Goal: Task Accomplishment & Management: Manage account settings

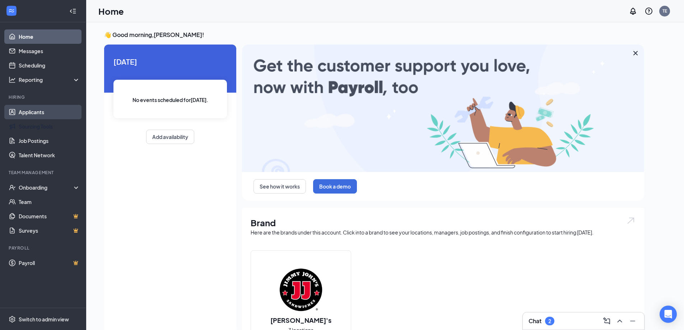
click at [46, 109] on link "Applicants" at bounding box center [49, 112] width 61 height 14
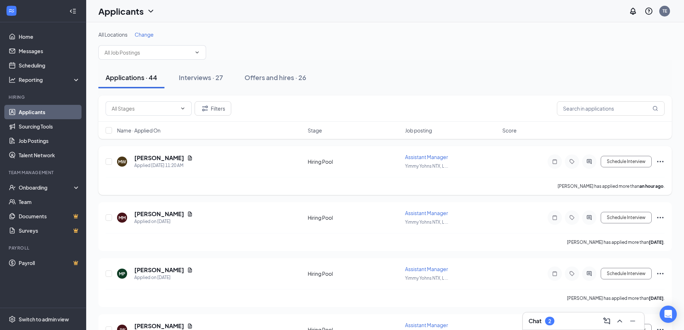
scroll to position [36, 0]
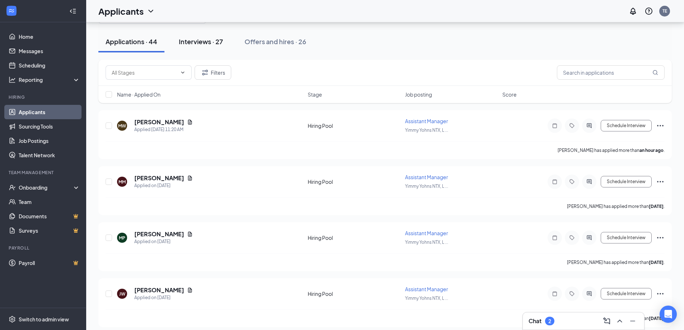
click at [205, 43] on div "Interviews · 27" at bounding box center [201, 41] width 44 height 9
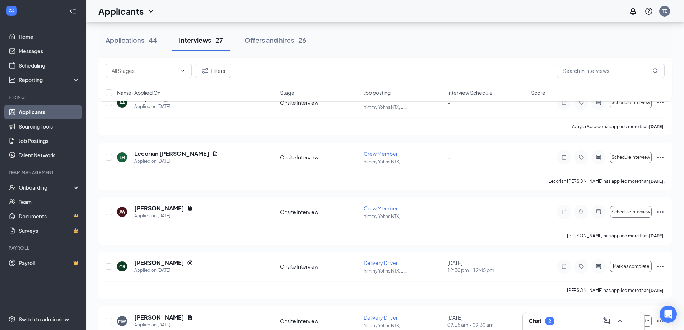
scroll to position [216, 0]
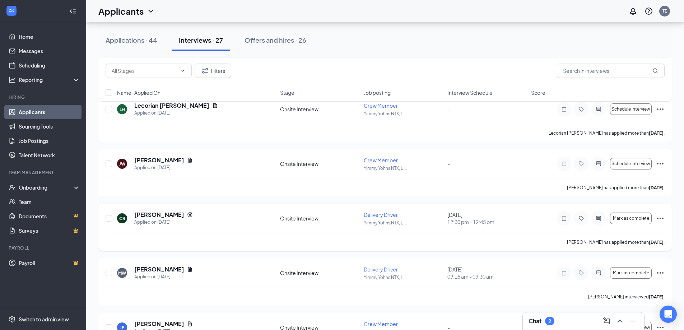
click at [660, 218] on icon "Ellipses" at bounding box center [660, 218] width 9 height 9
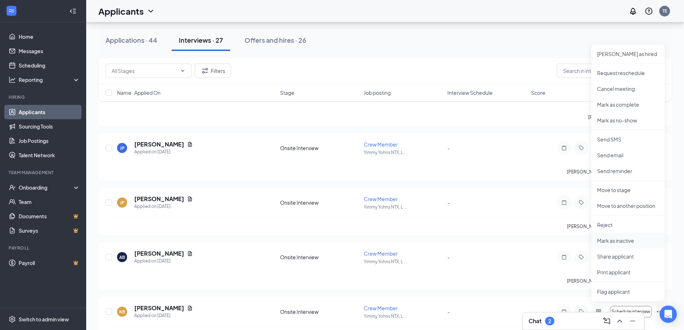
scroll to position [359, 0]
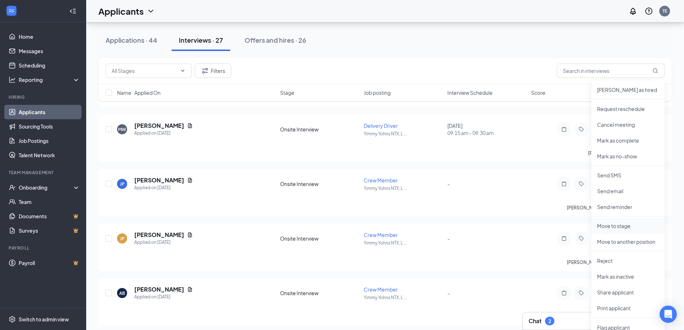
click at [618, 226] on p "Move to stage" at bounding box center [629, 225] width 62 height 7
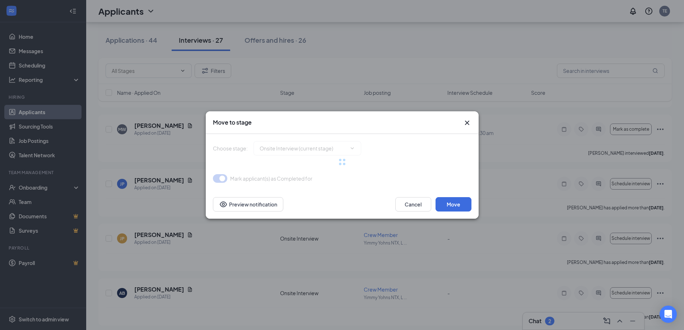
type input "Hiring Complete (final stage)"
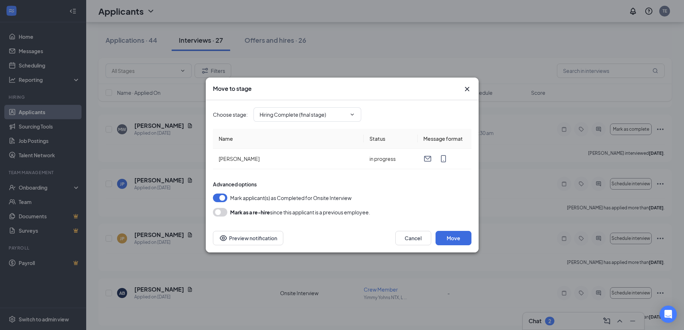
click at [218, 211] on button "button" at bounding box center [220, 212] width 14 height 9
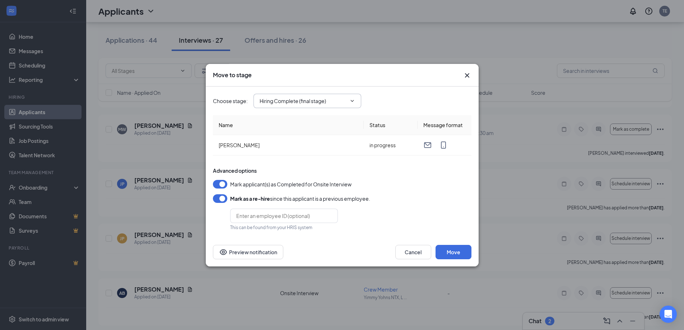
click at [335, 102] on input "Hiring Complete (final stage)" at bounding box center [303, 101] width 87 height 8
click at [455, 254] on button "Move" at bounding box center [454, 252] width 36 height 14
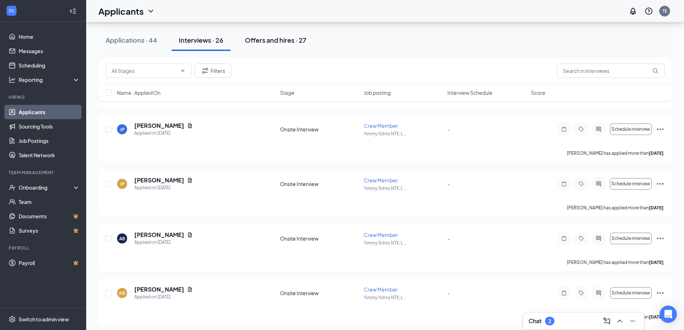
click at [277, 36] on div "Offers and hires · 27" at bounding box center [275, 40] width 61 height 9
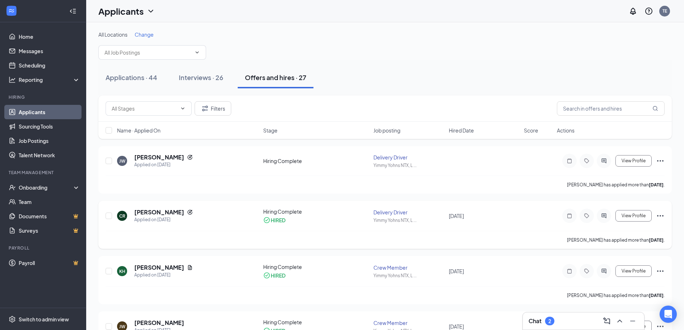
click at [659, 216] on icon "Ellipses" at bounding box center [660, 216] width 9 height 9
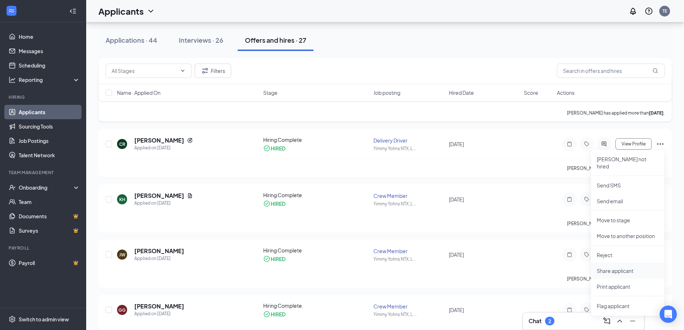
scroll to position [108, 0]
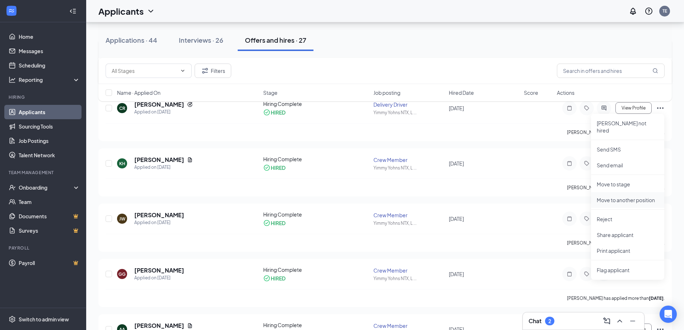
click at [632, 197] on p "Move to another position" at bounding box center [628, 200] width 62 height 7
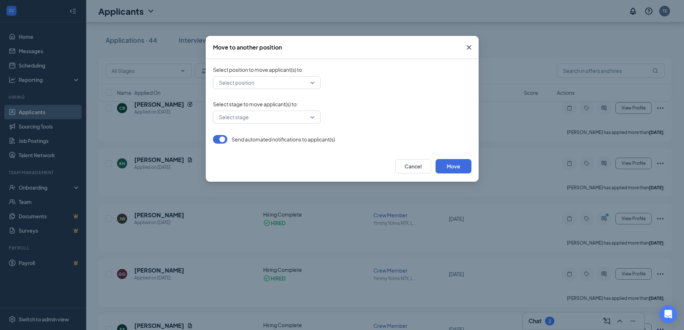
click at [292, 80] on input "search" at bounding box center [264, 83] width 94 height 12
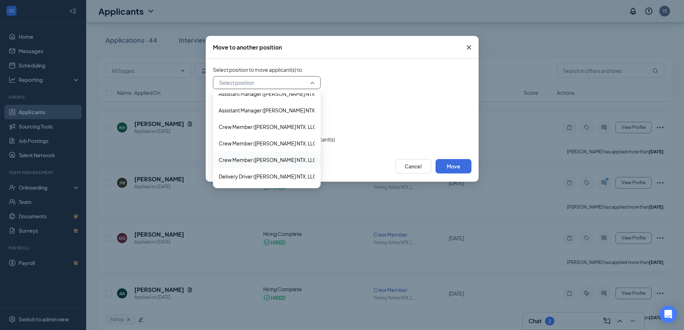
scroll to position [36, 0]
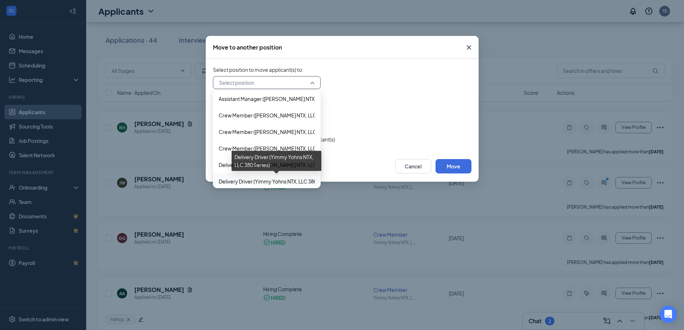
click at [270, 178] on span "Delivery Driver (Yimmy Yohns NTX, LLC 380 Series)" at bounding box center [276, 181] width 115 height 8
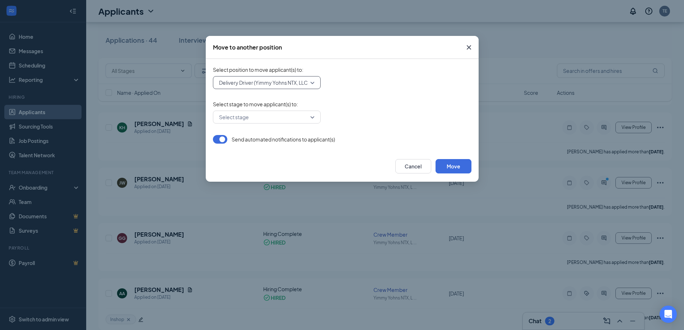
click at [309, 118] on input "search" at bounding box center [264, 117] width 94 height 12
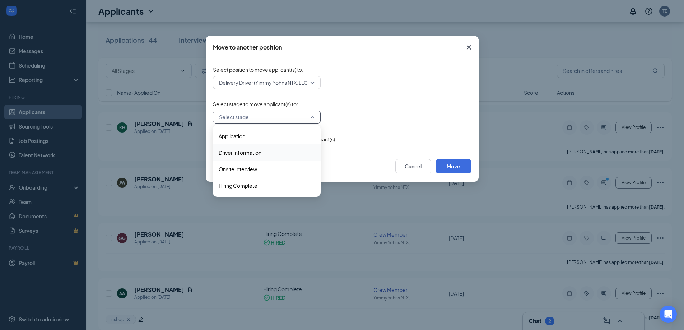
click at [251, 155] on span "Driver Information" at bounding box center [240, 153] width 43 height 8
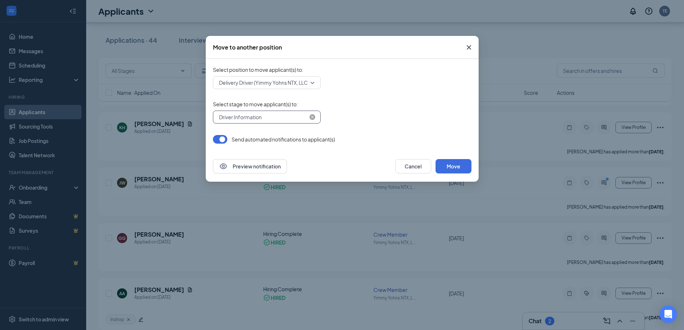
click at [299, 117] on span "Driver Information" at bounding box center [263, 117] width 89 height 11
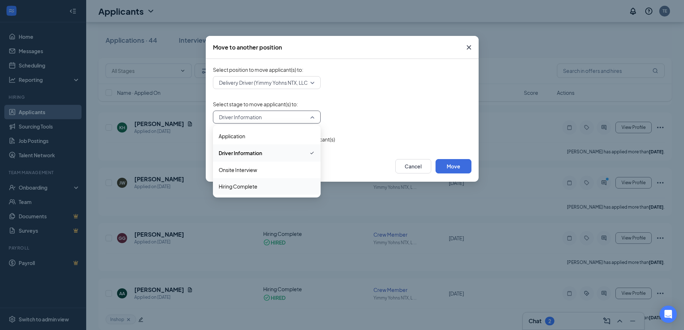
click at [239, 181] on div "Hiring Complete" at bounding box center [267, 186] width 108 height 17
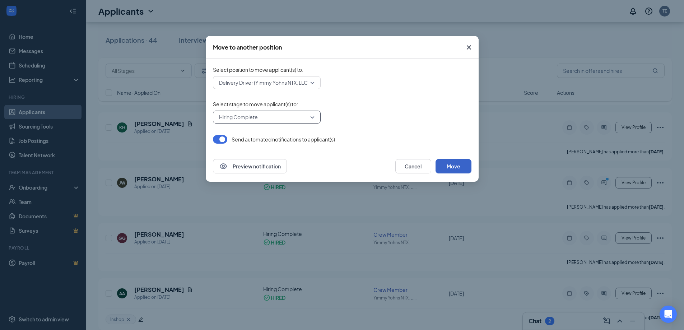
click at [452, 168] on button "Move" at bounding box center [454, 166] width 36 height 14
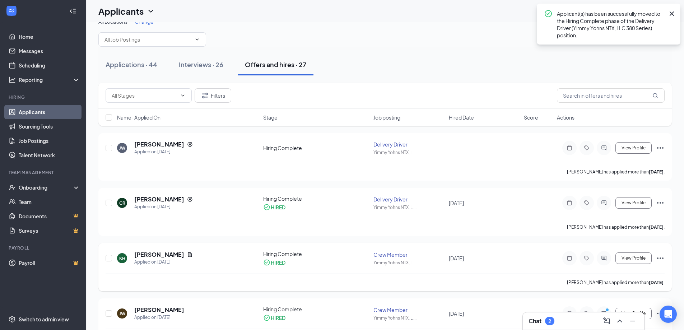
scroll to position [0, 0]
